Goal: Information Seeking & Learning: Learn about a topic

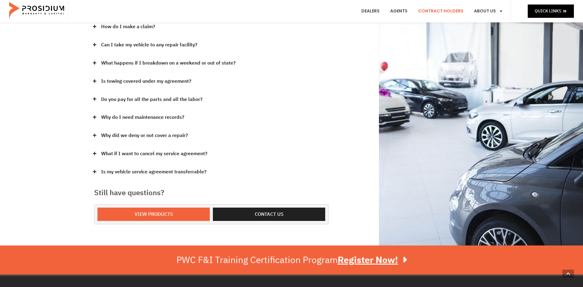
scroll to position [124, 0]
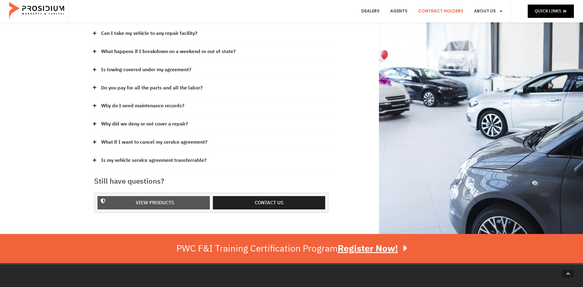
click at [175, 205] on span "View Products" at bounding box center [155, 203] width 97 height 9
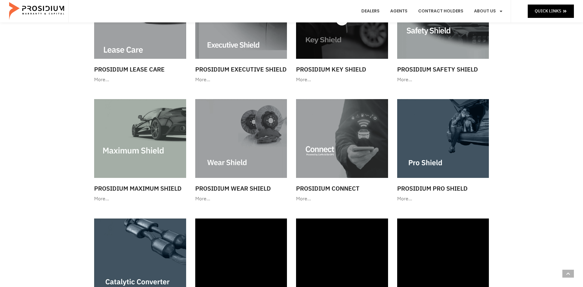
scroll to position [526, 0]
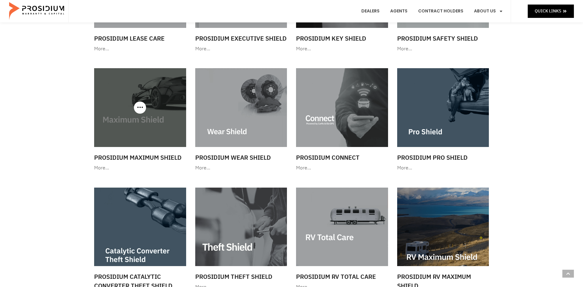
click at [138, 143] on img at bounding box center [140, 107] width 92 height 79
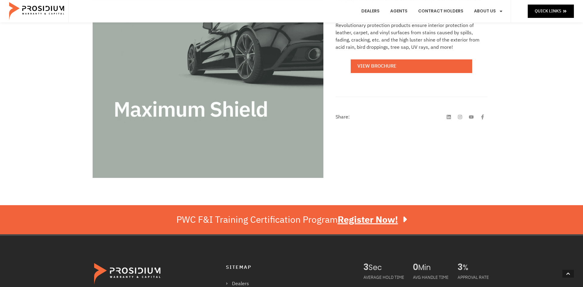
scroll to position [155, 0]
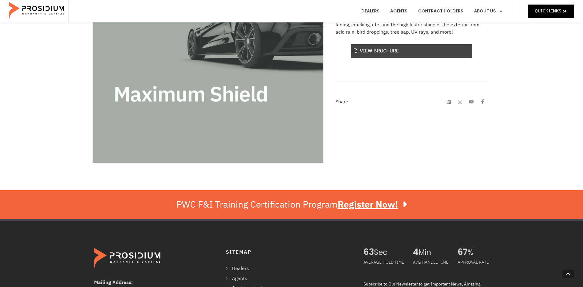
click at [399, 53] on link "View Brochure" at bounding box center [411, 51] width 121 height 14
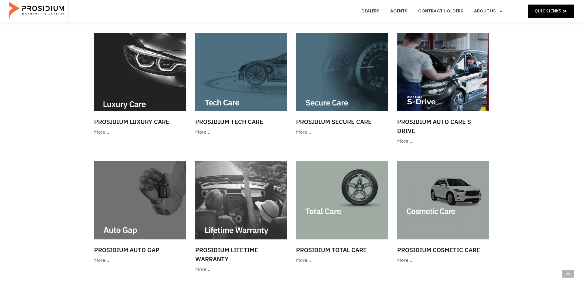
scroll to position [155, 0]
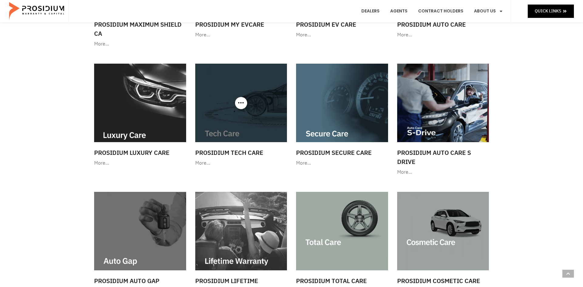
click at [255, 122] on img at bounding box center [241, 103] width 92 height 79
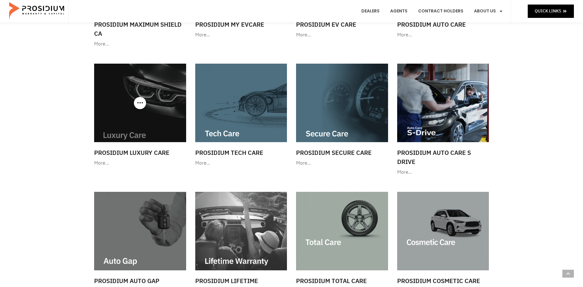
click at [161, 120] on img at bounding box center [140, 103] width 92 height 79
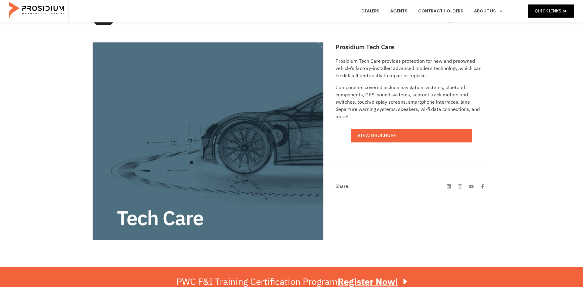
scroll to position [93, 0]
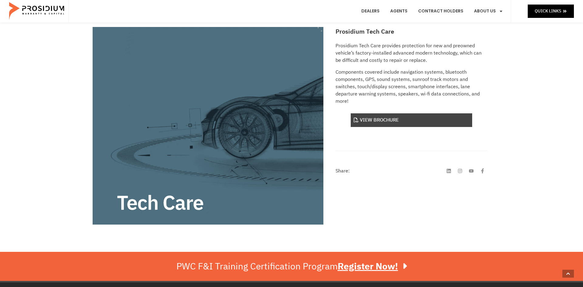
click at [384, 124] on link "View Brochure" at bounding box center [411, 121] width 121 height 14
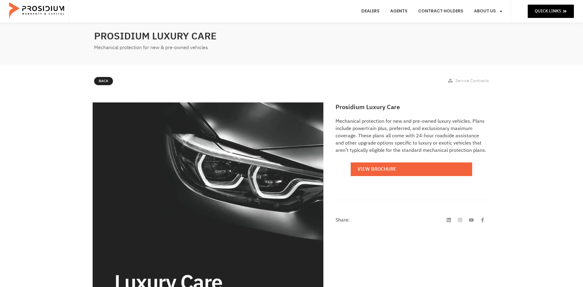
scroll to position [31, 0]
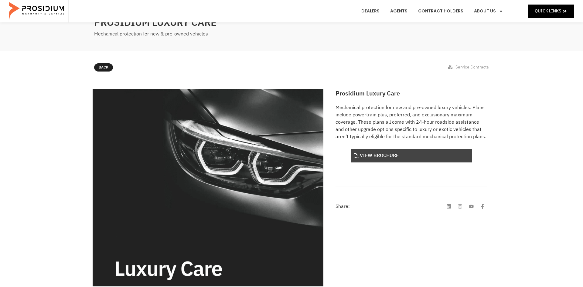
click at [381, 158] on link "View Brochure" at bounding box center [411, 156] width 121 height 14
